Goal: Task Accomplishment & Management: Complete application form

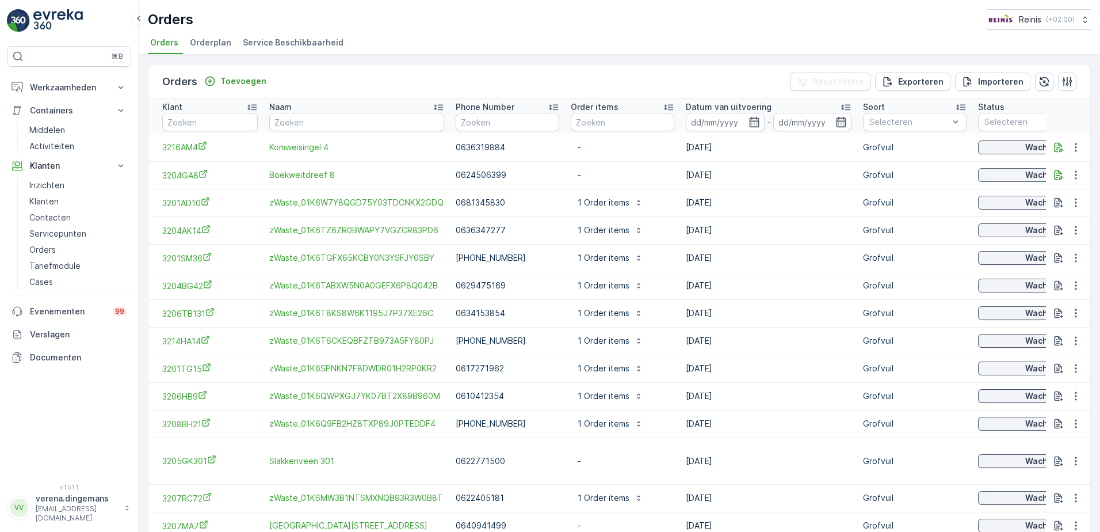
click at [233, 88] on div "Toevoegen" at bounding box center [235, 81] width 71 height 14
click at [239, 79] on p "Toevoegen" at bounding box center [243, 81] width 46 height 12
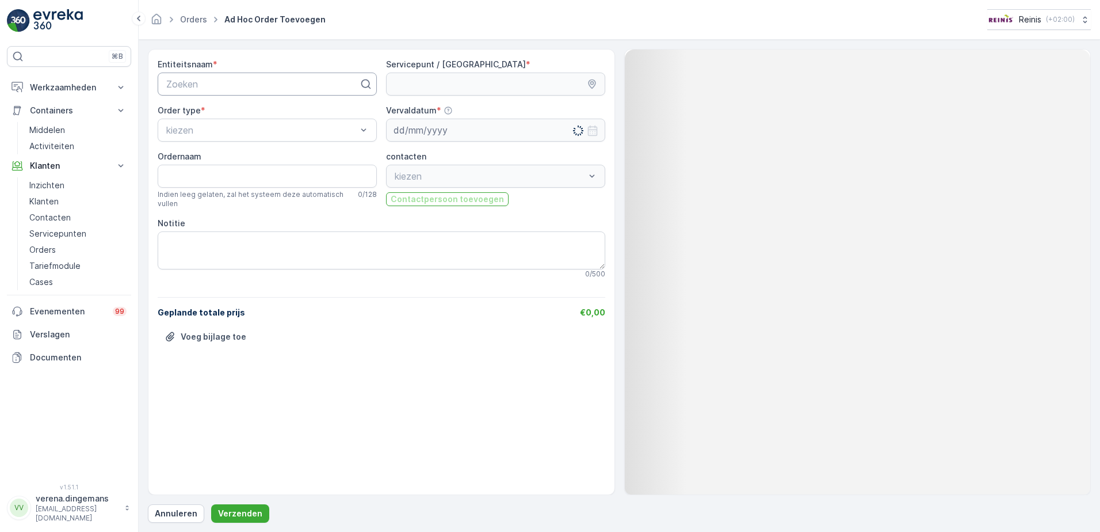
click at [241, 79] on div at bounding box center [262, 84] width 195 height 10
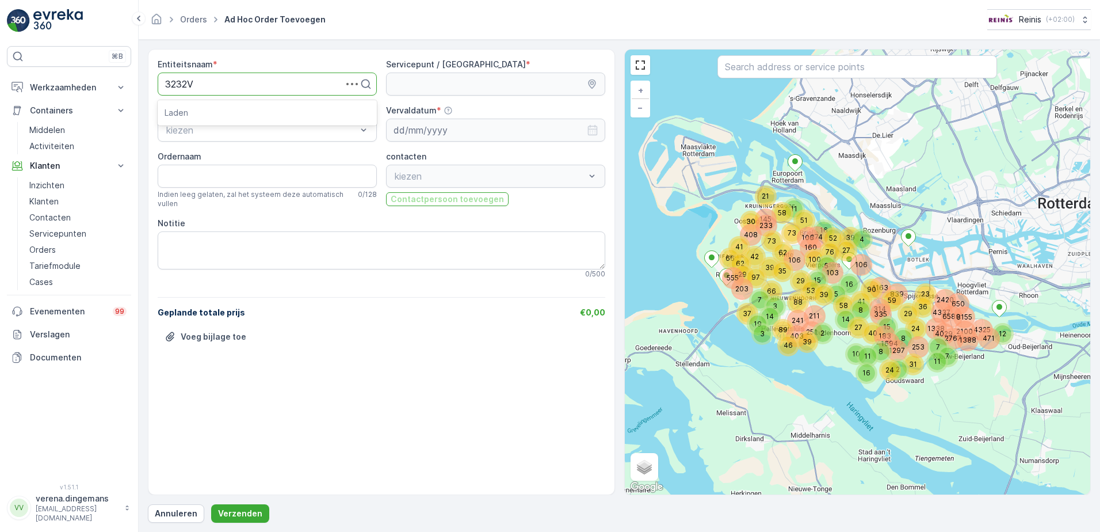
type input "3232VH"
click at [269, 74] on div "Zoeken" at bounding box center [267, 84] width 219 height 23
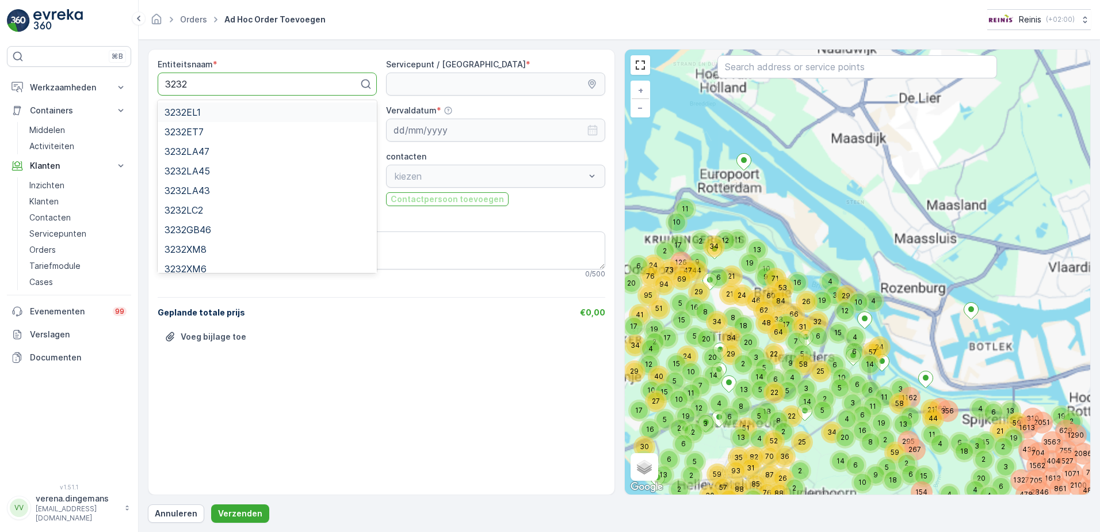
type input "3232"
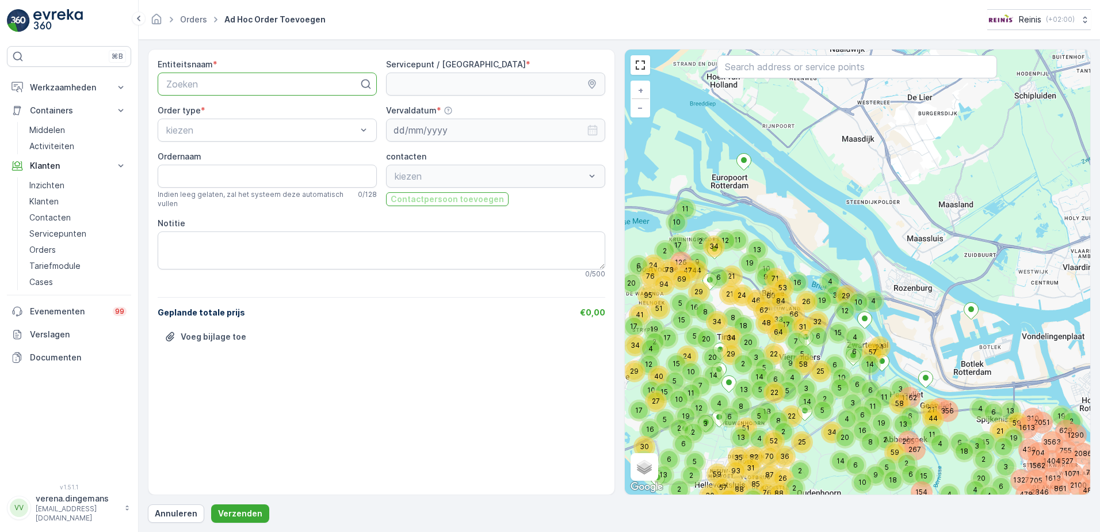
click at [244, 83] on div at bounding box center [262, 84] width 195 height 10
